Goal: Communication & Community: Ask a question

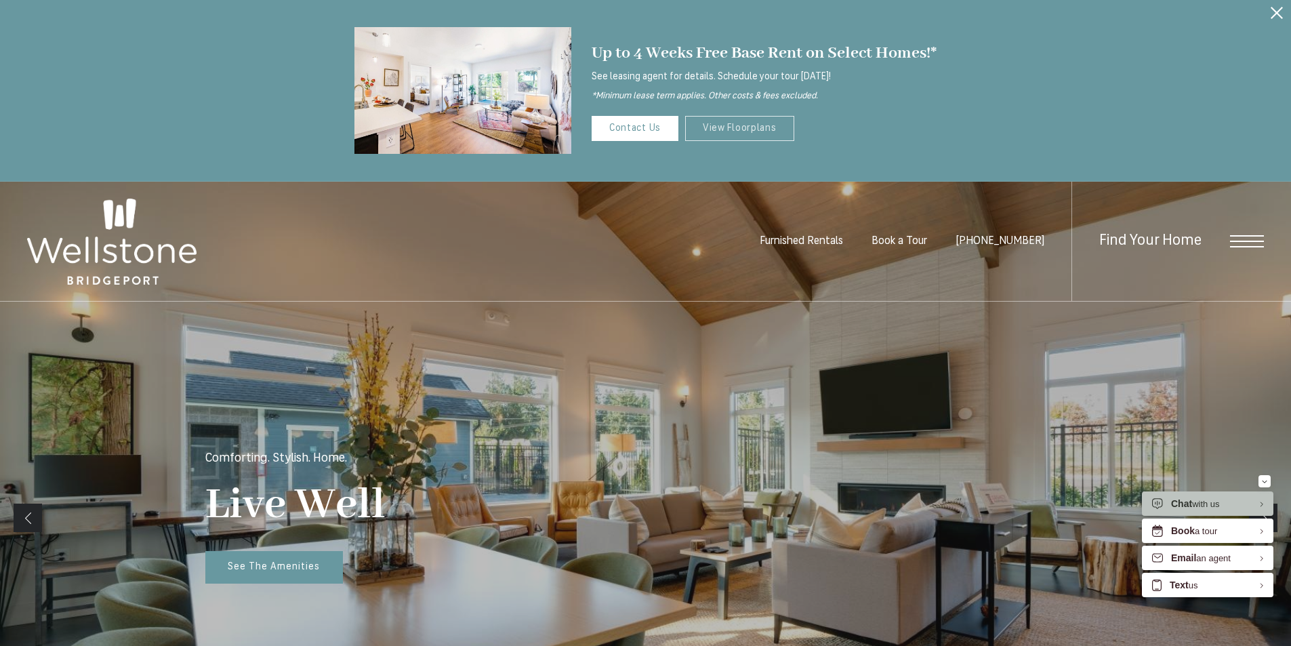
click at [753, 136] on link "View Floorplans" at bounding box center [739, 128] width 109 height 25
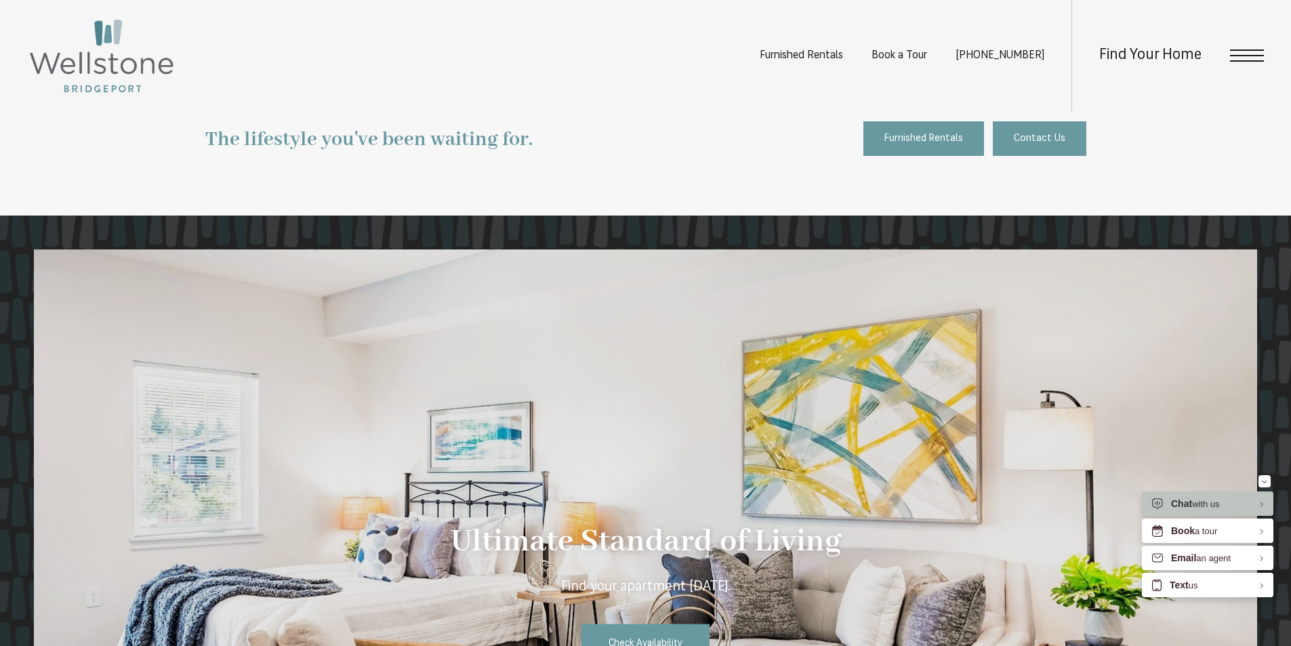
scroll to position [2257, 0]
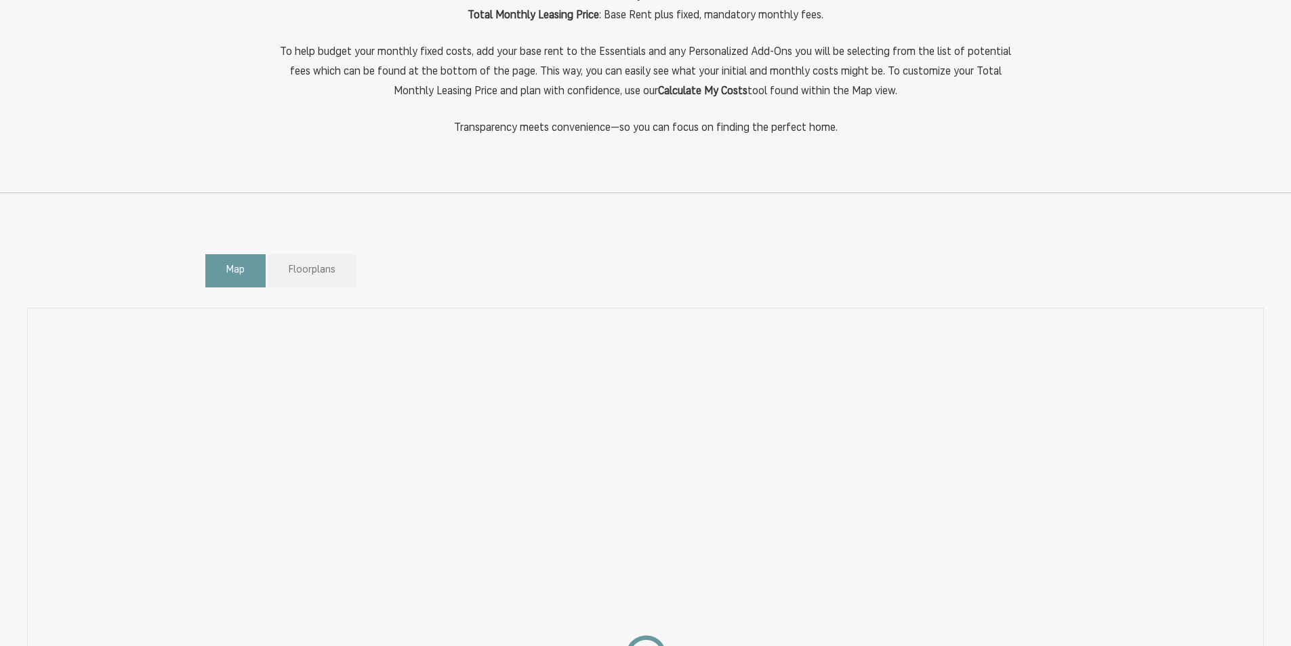
click at [315, 276] on span "Floorplans" at bounding box center [312, 271] width 47 height 16
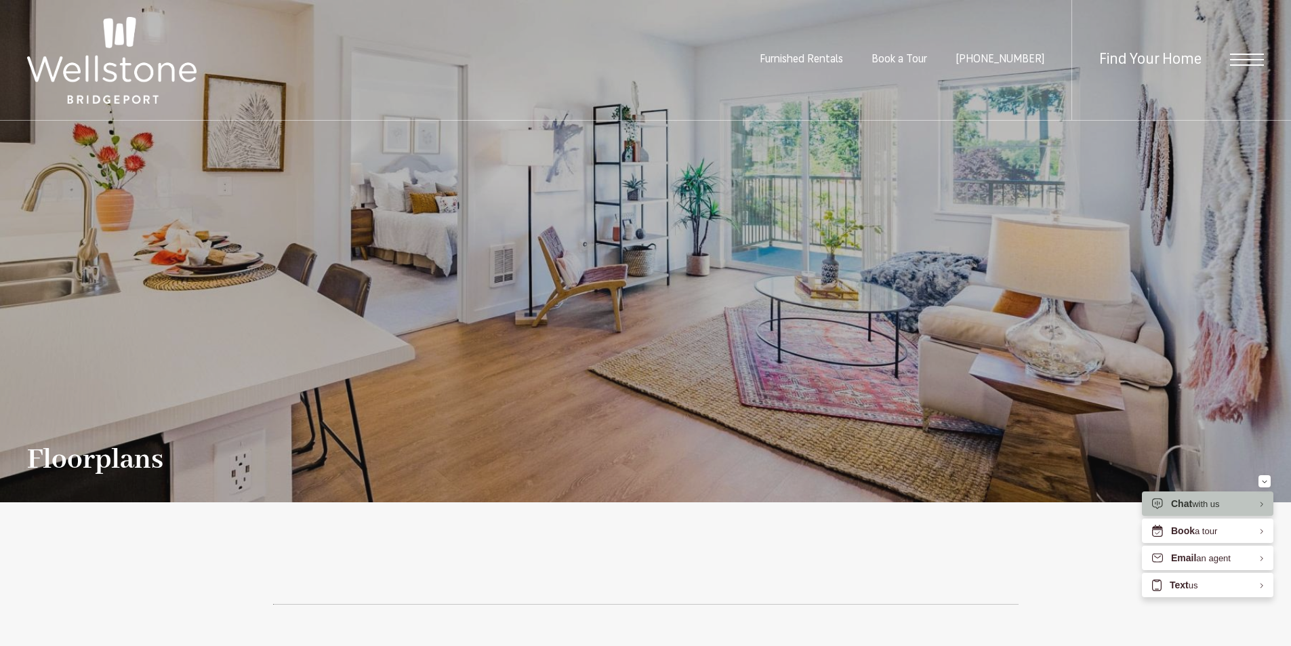
click at [899, 41] on ul "Furnished Rentals Book a Tour (253) 400-3144" at bounding box center [916, 60] width 312 height 120
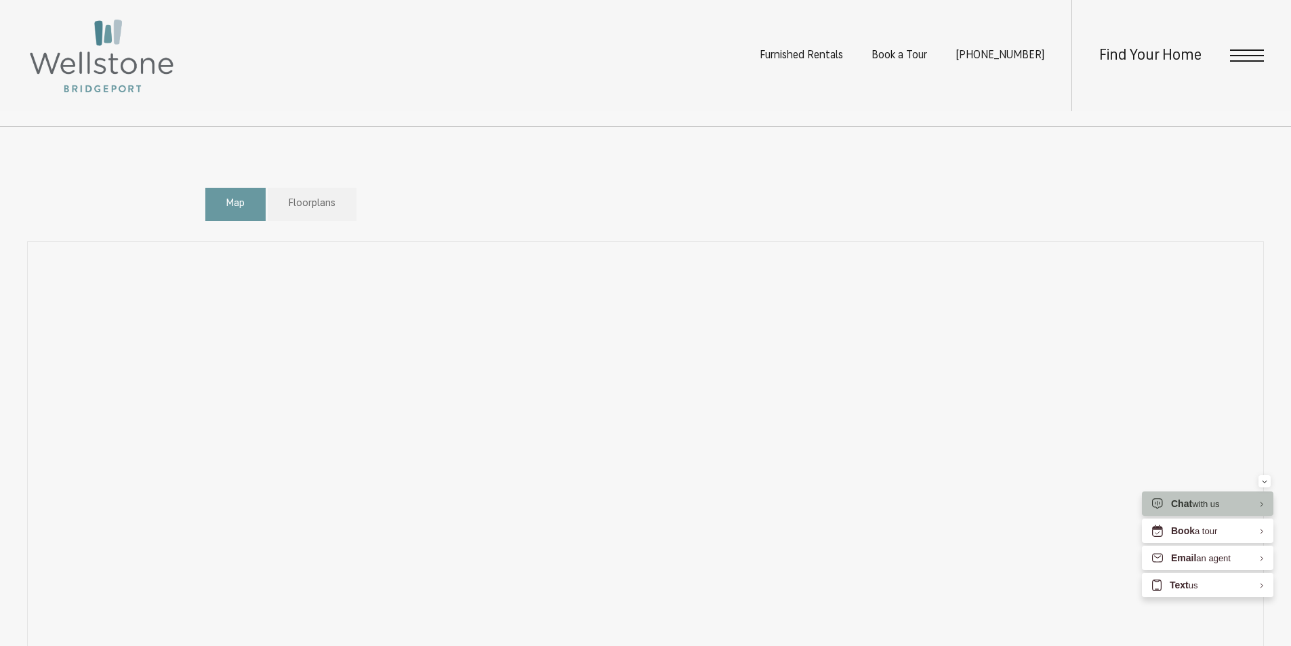
scroll to position [813, 0]
click at [323, 203] on span "Floorplans" at bounding box center [312, 203] width 47 height 16
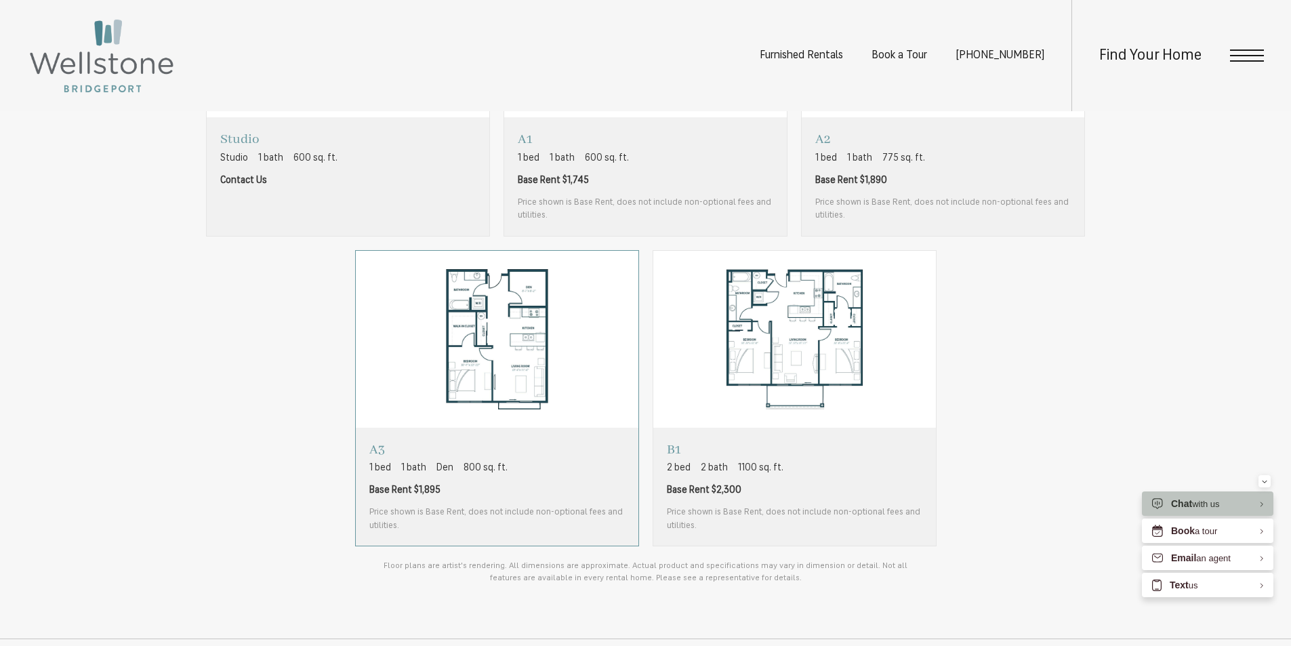
scroll to position [1220, 0]
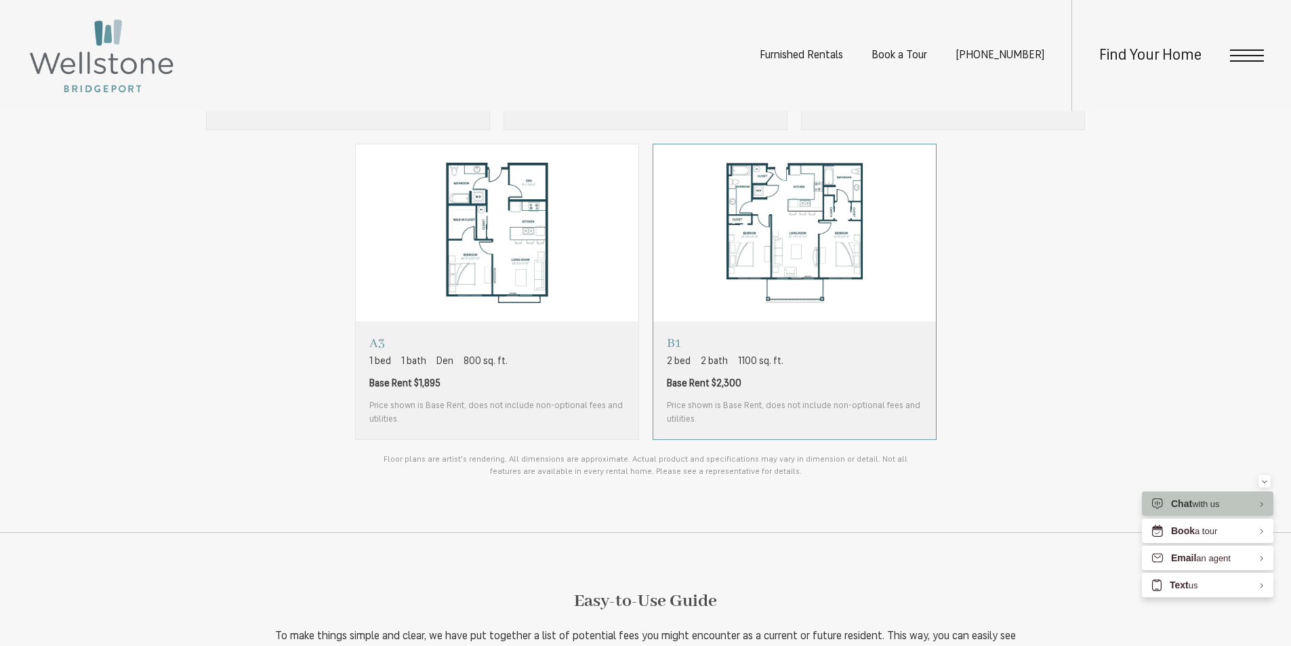
click at [806, 348] on p "B1" at bounding box center [794, 343] width 255 height 17
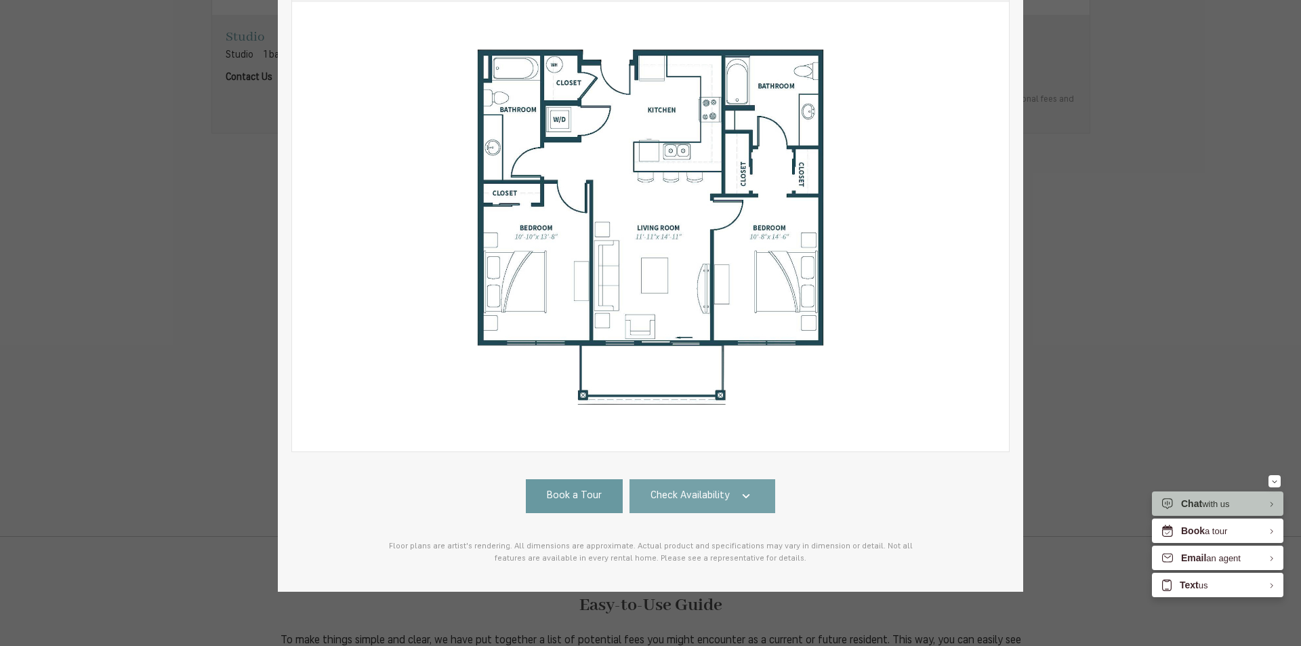
click at [689, 489] on span "Check Availability" at bounding box center [689, 497] width 79 height 16
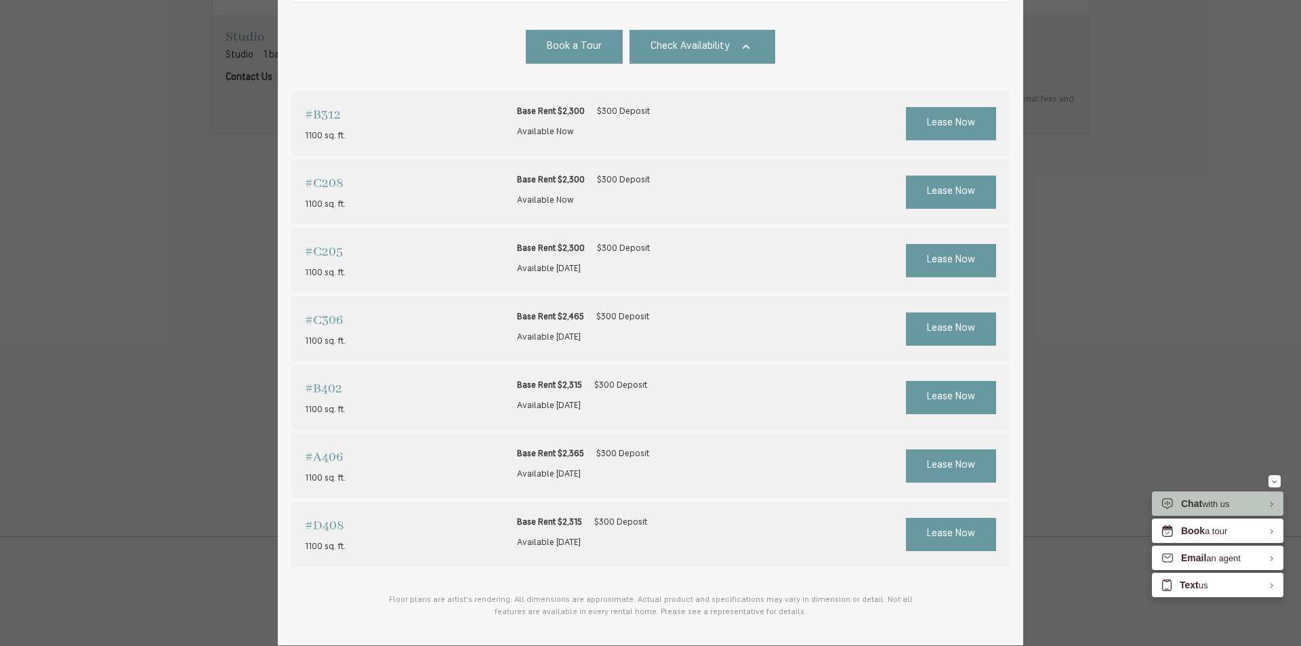
scroll to position [584, 0]
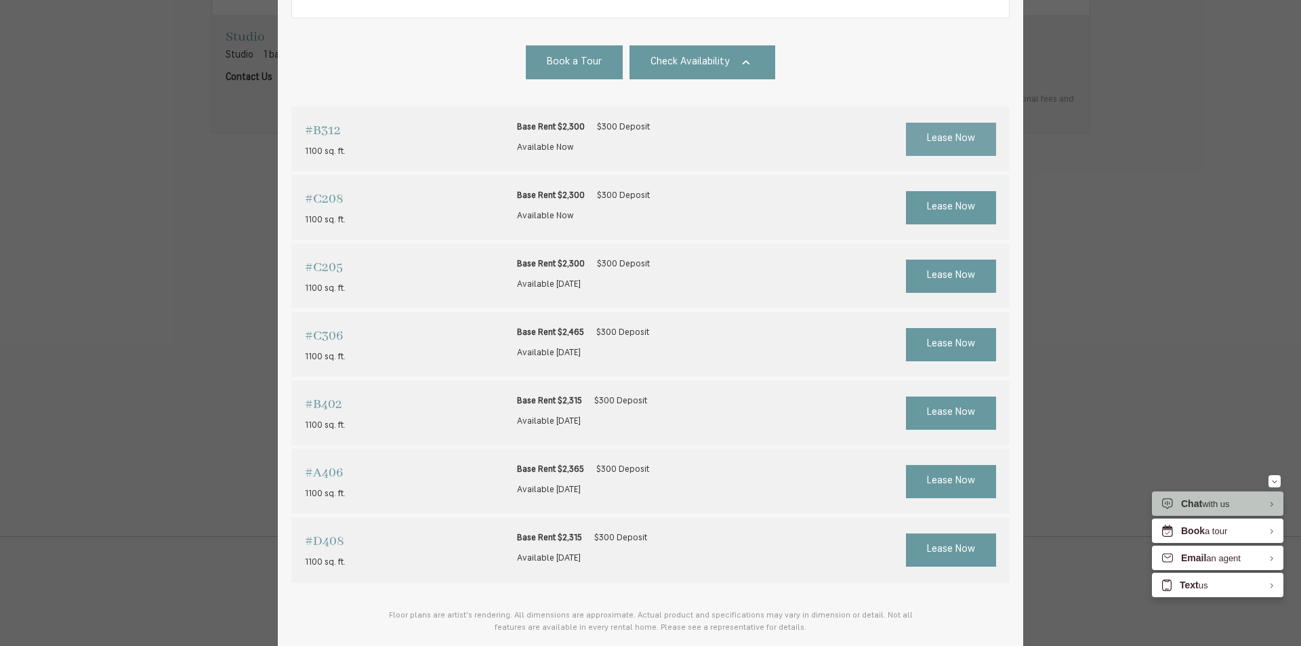
click at [948, 139] on span "Lease Now" at bounding box center [951, 139] width 48 height 16
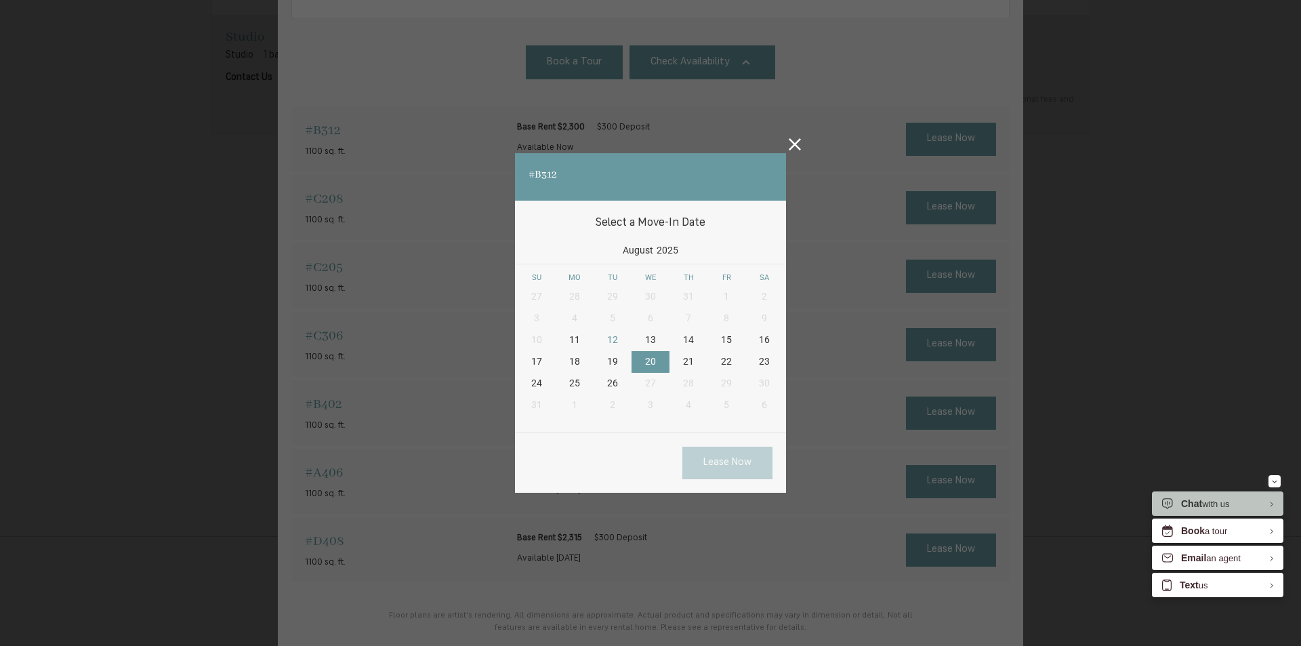
click at [656, 358] on div "20" at bounding box center [651, 362] width 38 height 22
click at [722, 459] on link "Lease Now" at bounding box center [727, 463] width 90 height 33
click at [739, 461] on link "Lease Now" at bounding box center [727, 463] width 90 height 33
click at [793, 138] on icon at bounding box center [795, 144] width 12 height 12
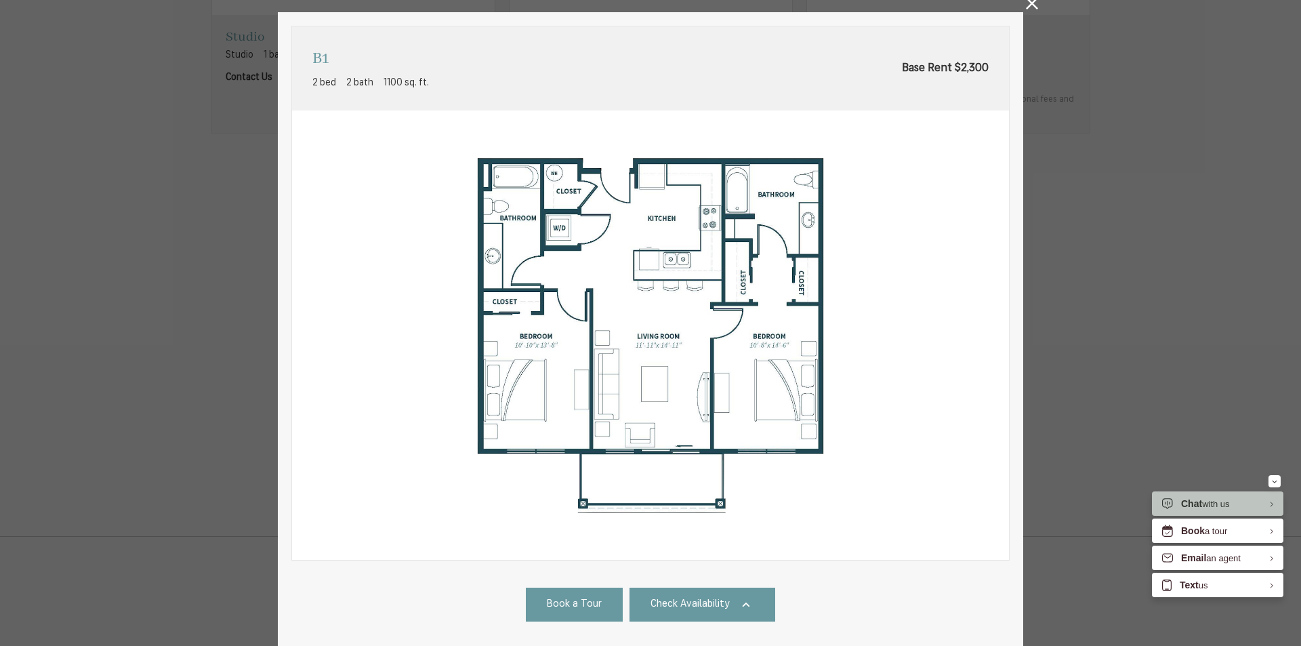
scroll to position [0, 0]
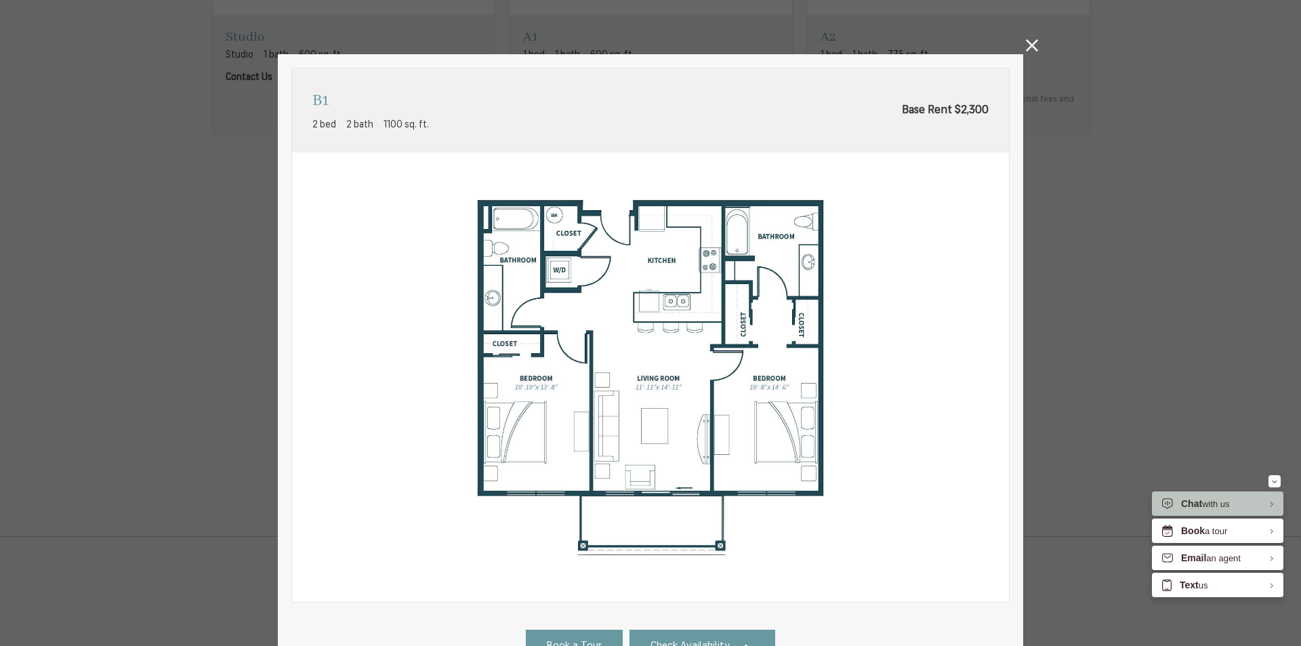
click at [1020, 49] on div "B1 2 bed 2 bath 1100 sq. ft. Base Rent $2,300 2D 3D" at bounding box center [650, 323] width 1301 height 646
click at [1026, 41] on icon at bounding box center [1032, 45] width 12 height 12
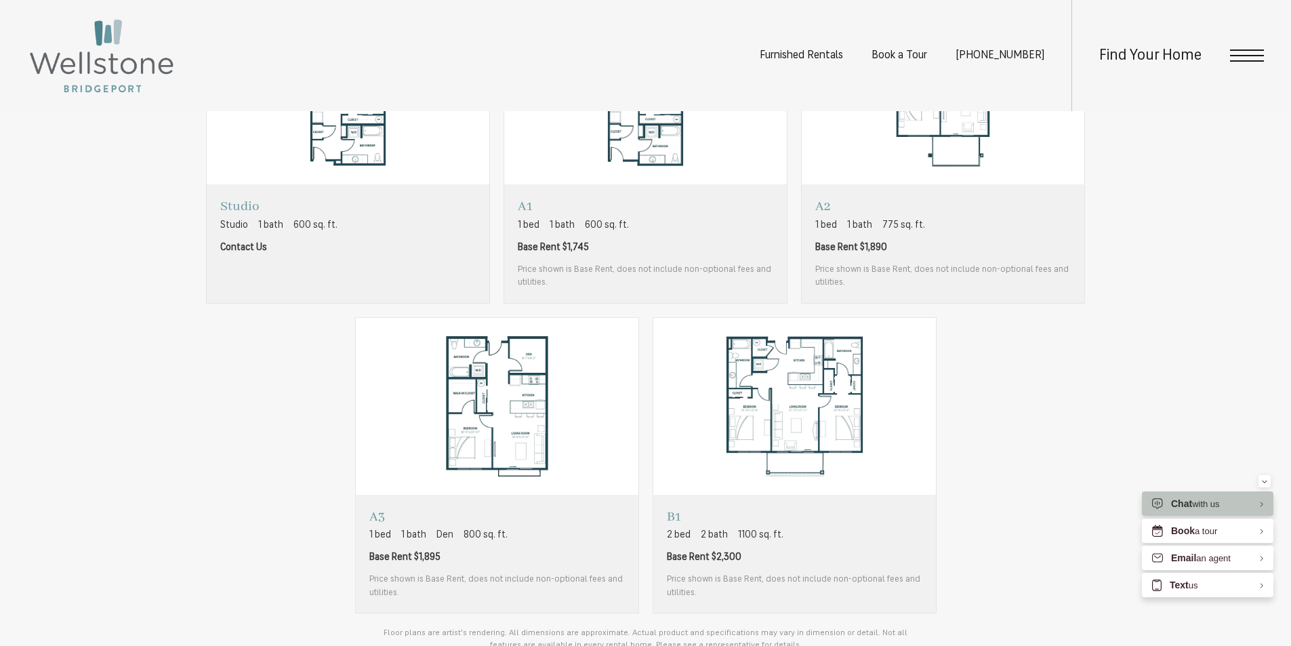
scroll to position [1016, 0]
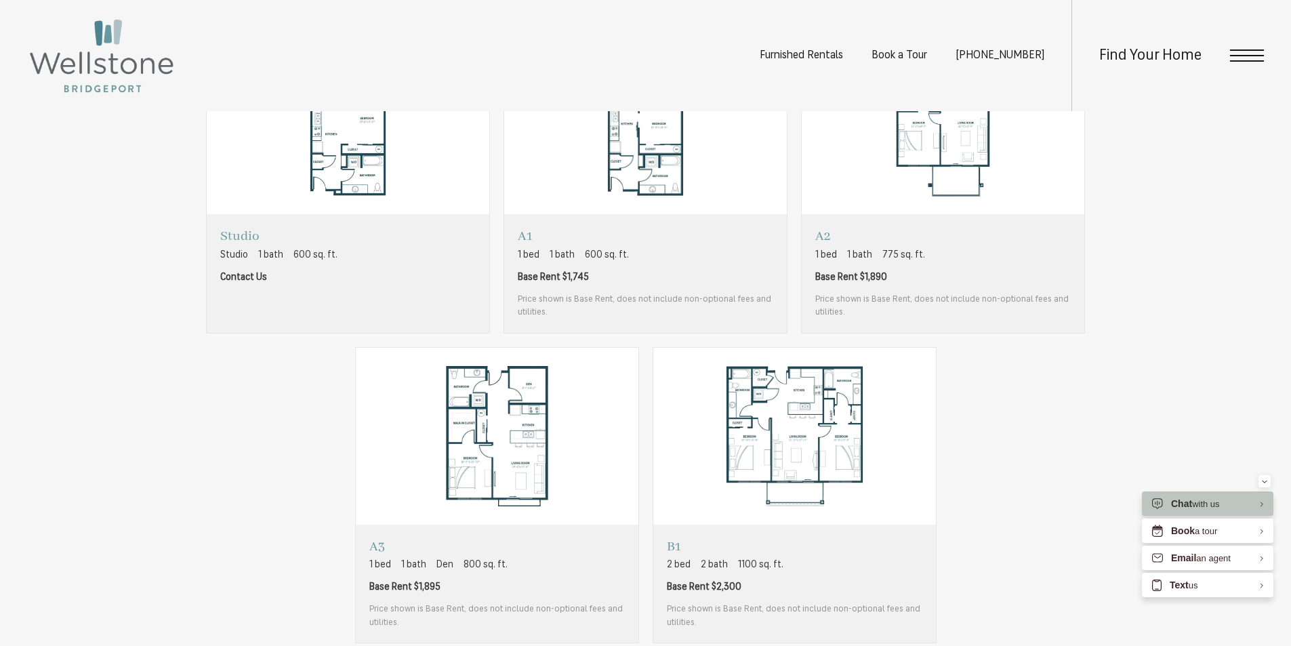
click at [1260, 53] on span "Open Menu" at bounding box center [1247, 55] width 34 height 12
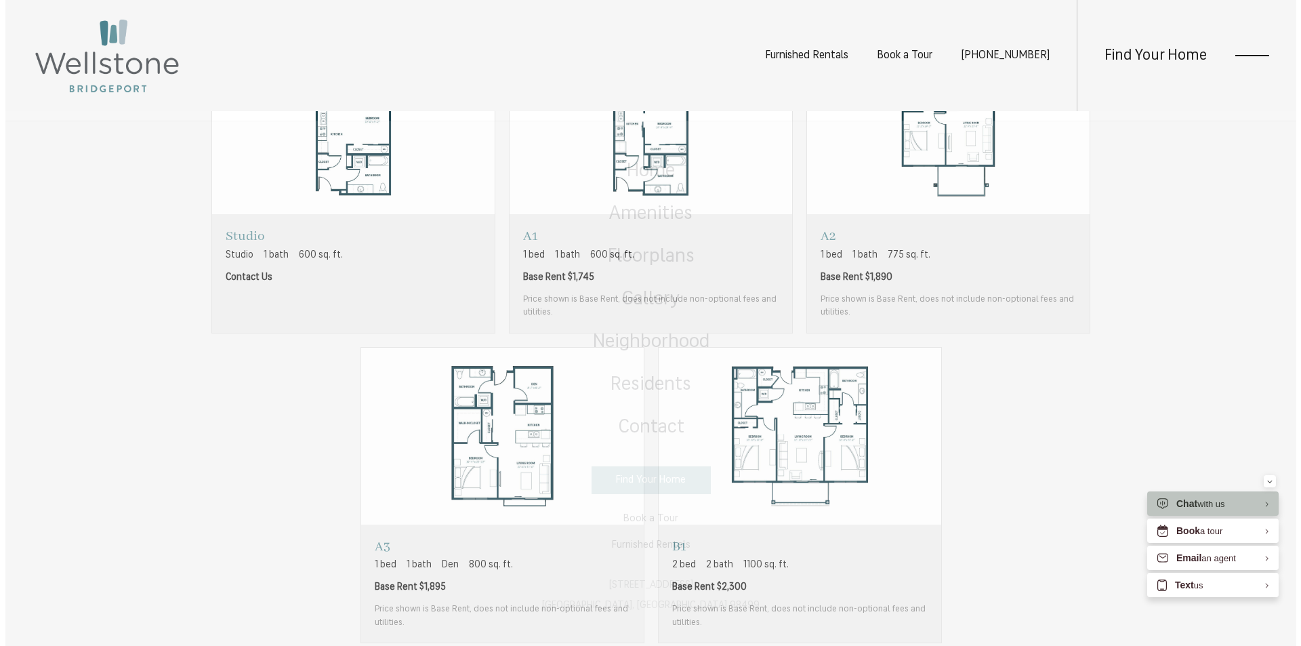
scroll to position [0, 0]
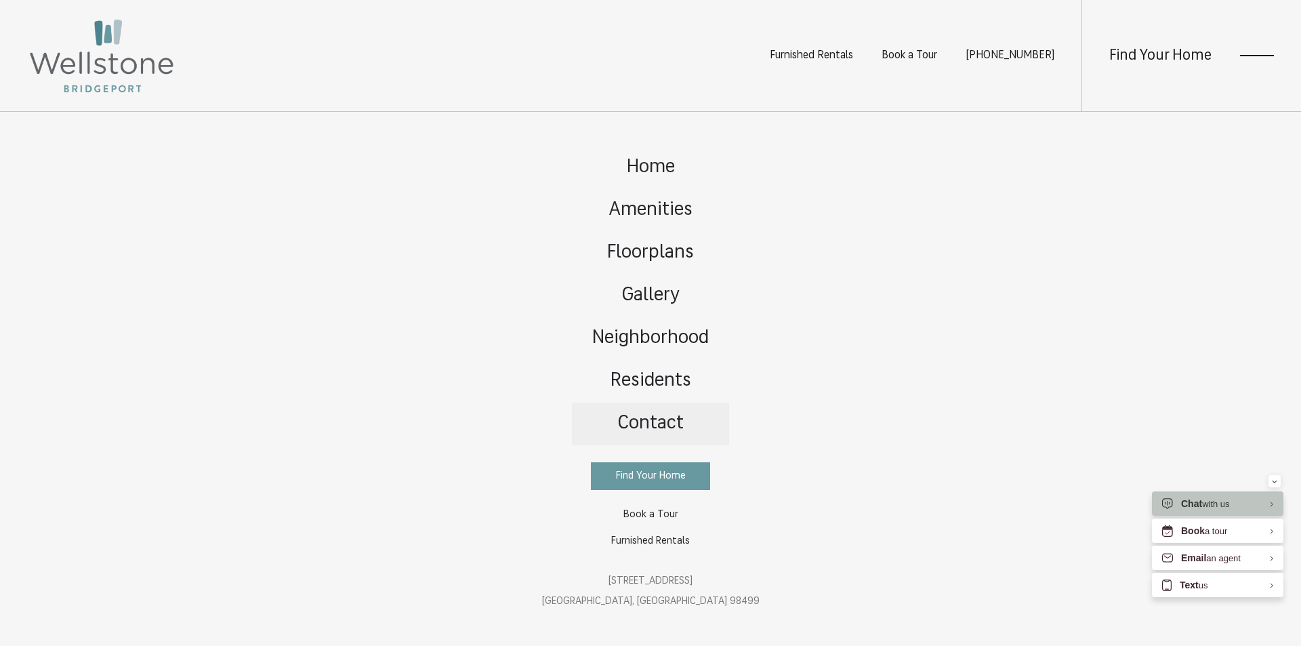
click at [672, 426] on span "Contact" at bounding box center [650, 423] width 66 height 19
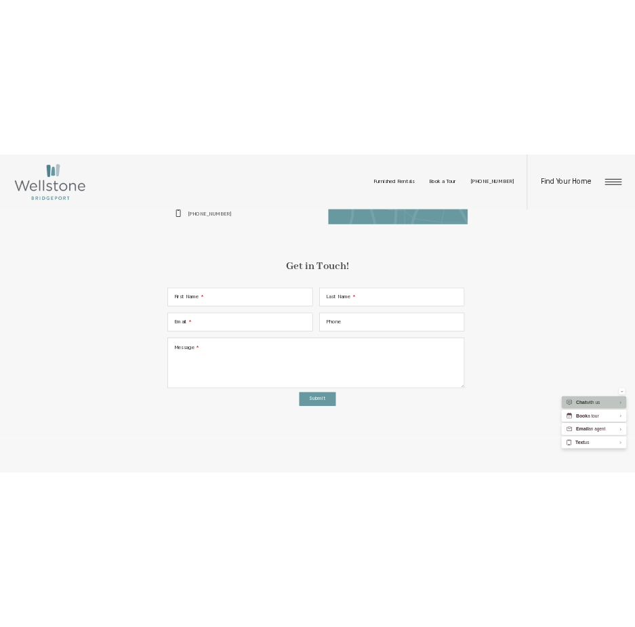
scroll to position [745, 0]
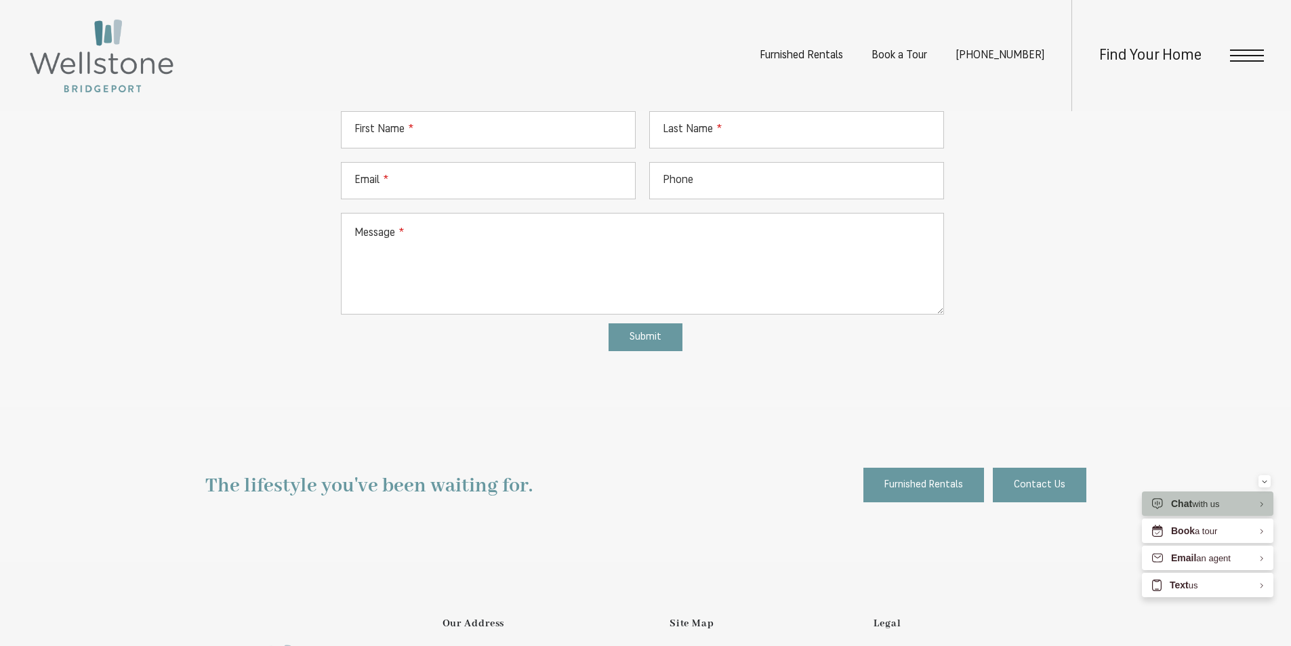
click at [390, 127] on span "First Name" at bounding box center [379, 129] width 50 height 11
click at [390, 127] on input "First Name" at bounding box center [488, 129] width 295 height 37
type input "****"
click at [733, 138] on input "Last Name" at bounding box center [796, 129] width 295 height 37
type input "*****"
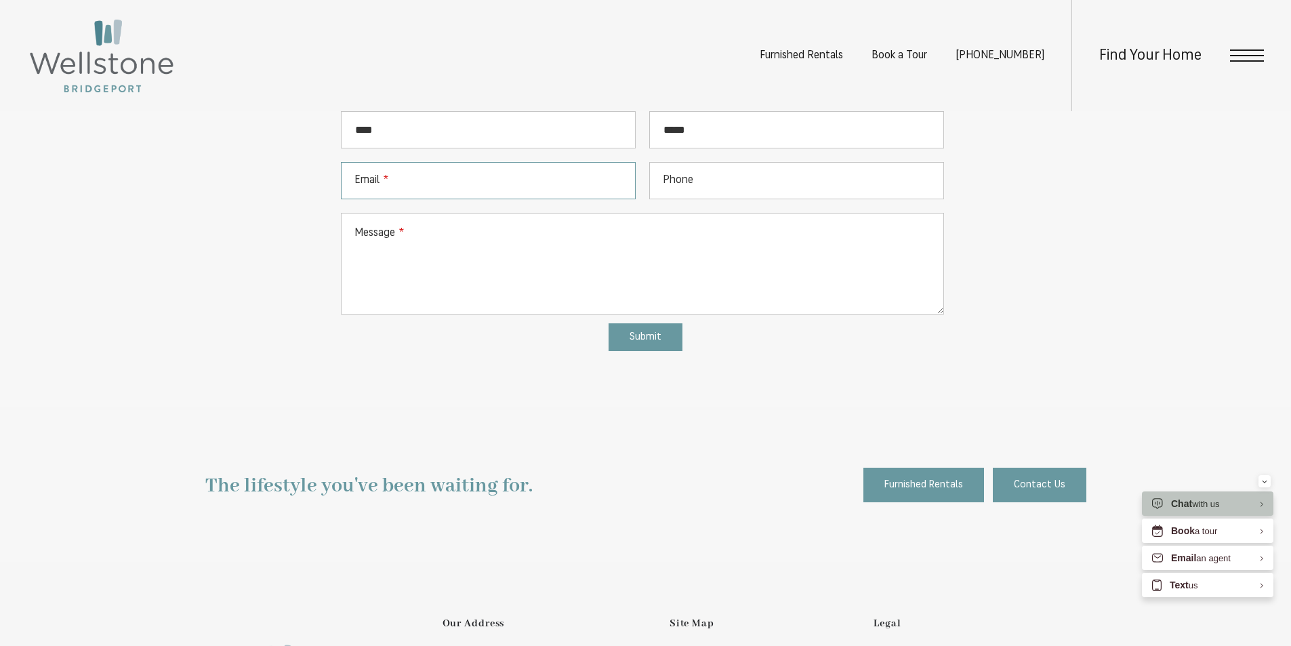
click at [463, 176] on input "Email" at bounding box center [488, 180] width 295 height 37
type input "**********"
click at [724, 184] on input "Phone" at bounding box center [796, 180] width 295 height 37
type input "**********"
drag, startPoint x: 744, startPoint y: 176, endPoint x: 615, endPoint y: 180, distance: 129.5
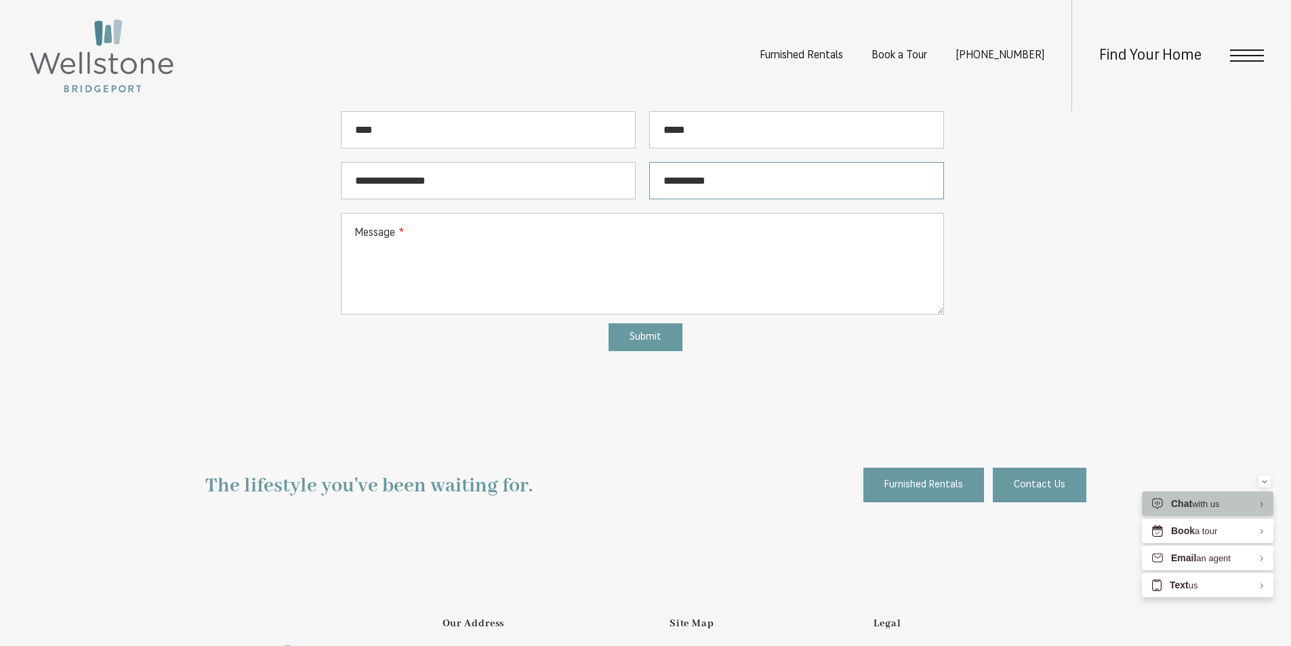
click at [615, 180] on div "**********" at bounding box center [642, 213] width 617 height 219
type input "**********"
click at [525, 244] on textarea "Message" at bounding box center [642, 264] width 603 height 102
paste textarea "**********"
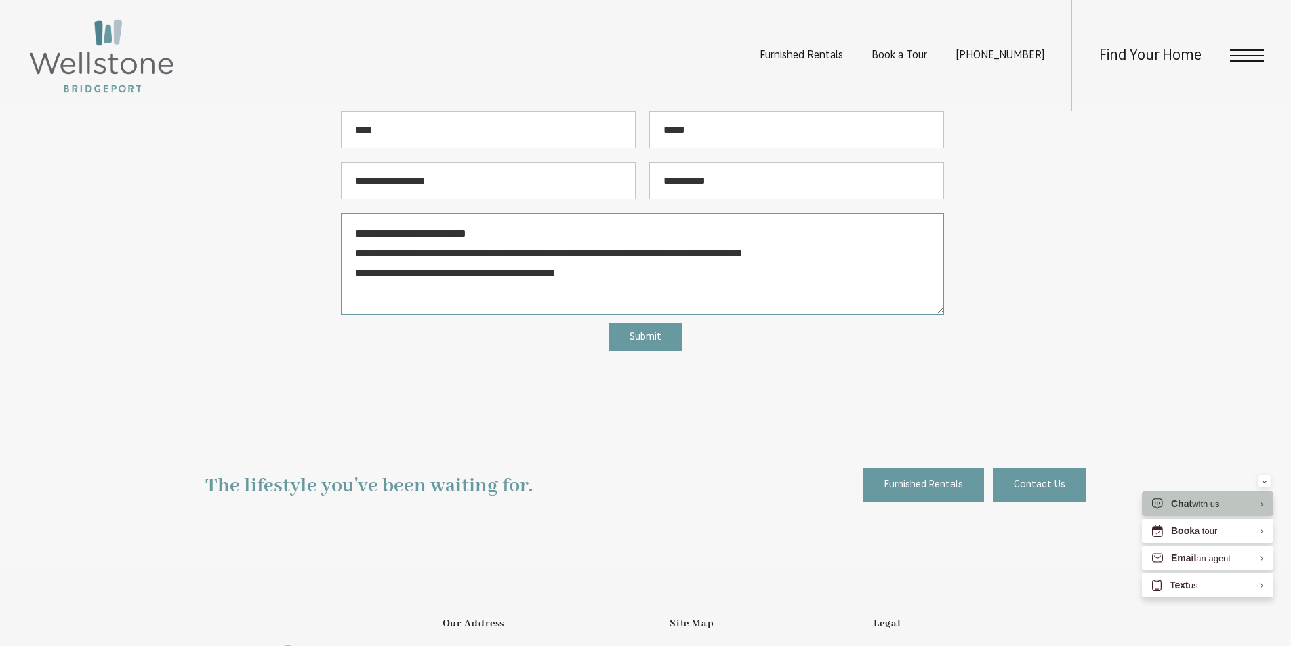
type textarea "**********"
click at [655, 336] on span "Submit" at bounding box center [645, 337] width 32 height 10
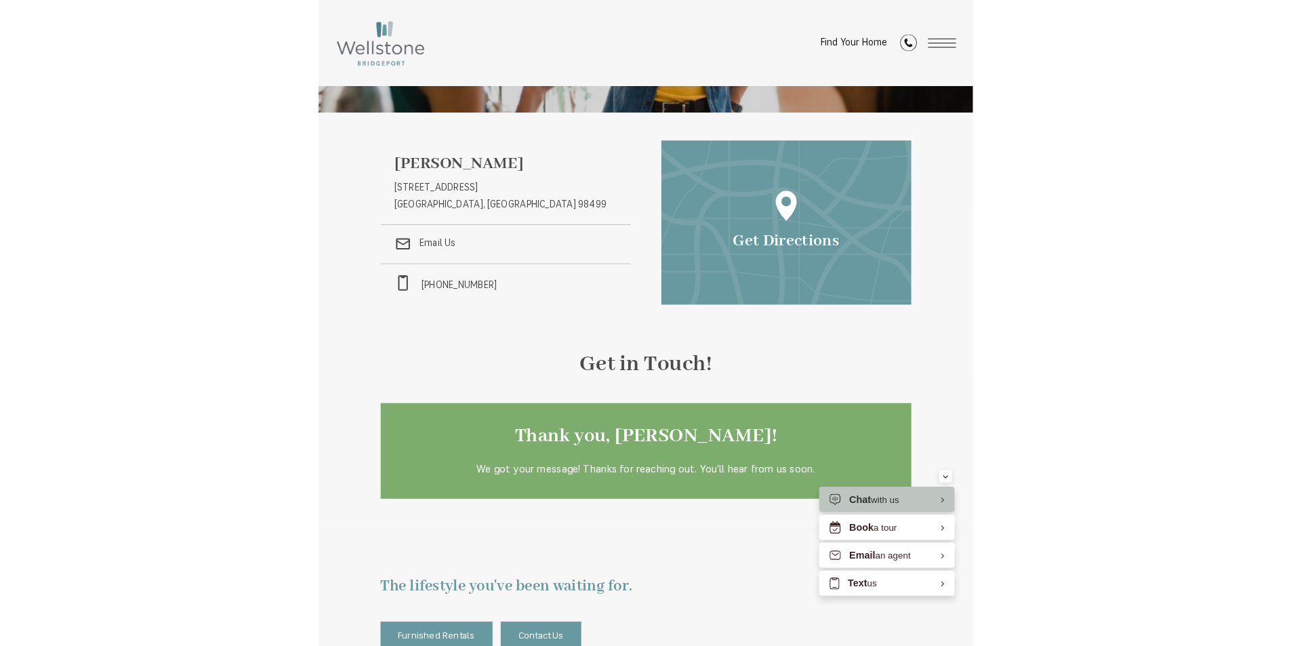
scroll to position [136, 0]
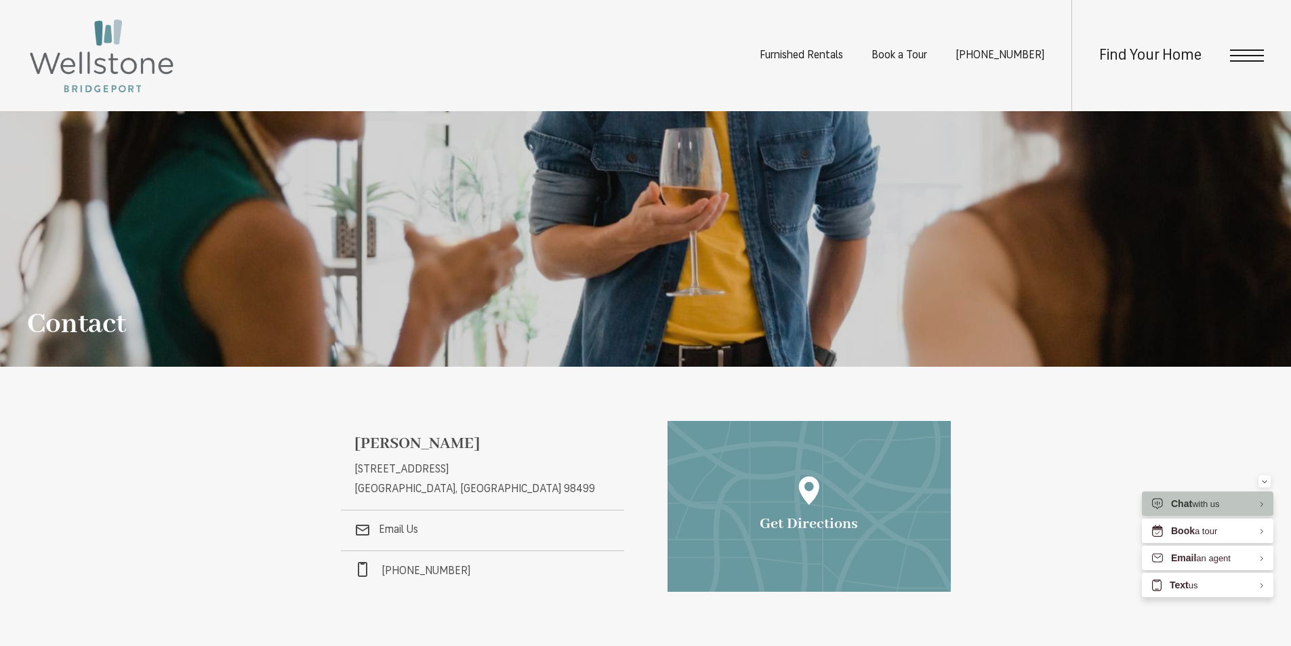
click at [1231, 64] on div "Find Your Home" at bounding box center [1167, 55] width 192 height 111
click at [1239, 59] on span "Open Menu" at bounding box center [1247, 55] width 34 height 12
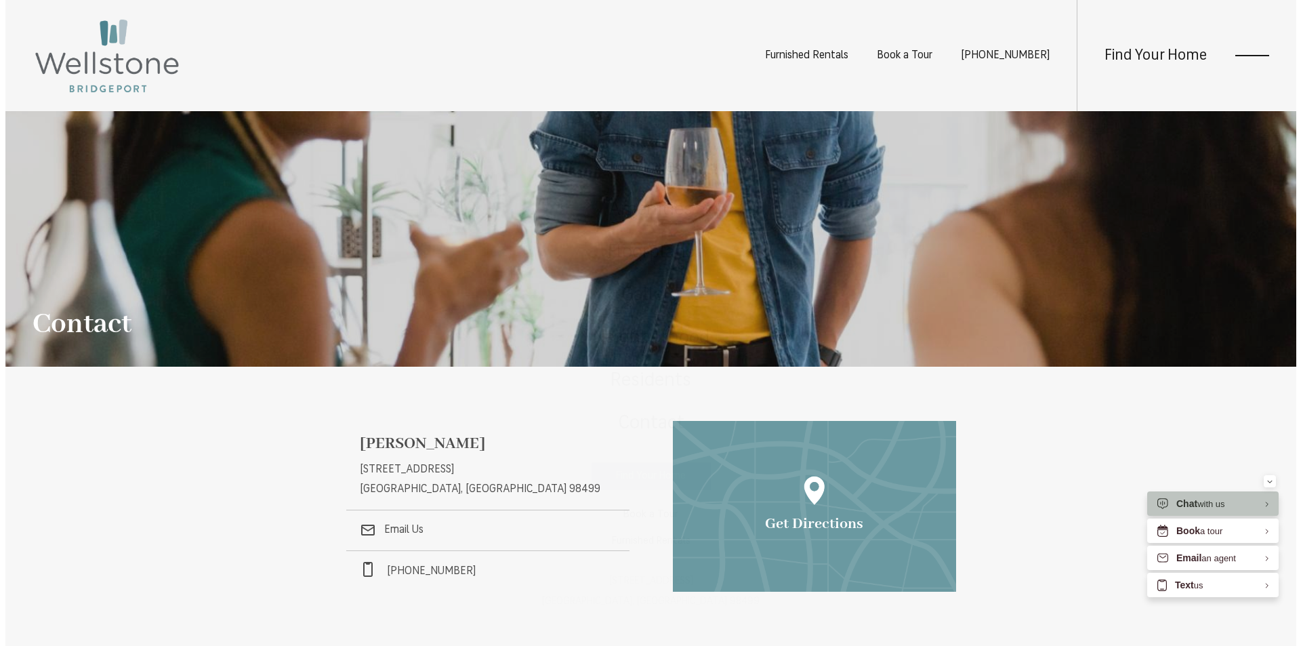
scroll to position [0, 0]
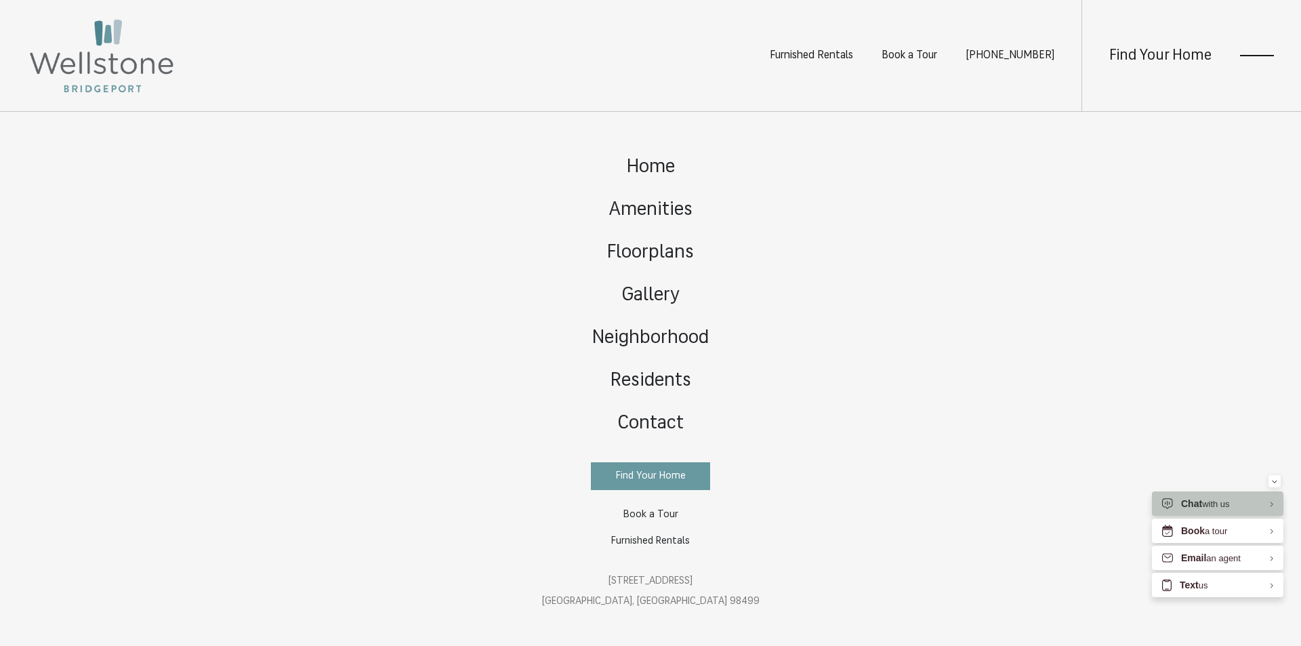
click at [234, 249] on div "Home Amenities Floorplans Gallery Neighborhood Residents Contact" at bounding box center [650, 379] width 1301 height 534
click at [672, 252] on span "Floorplans" at bounding box center [650, 252] width 87 height 19
click at [656, 163] on span "Home" at bounding box center [651, 167] width 48 height 19
